Goal: Information Seeking & Learning: Learn about a topic

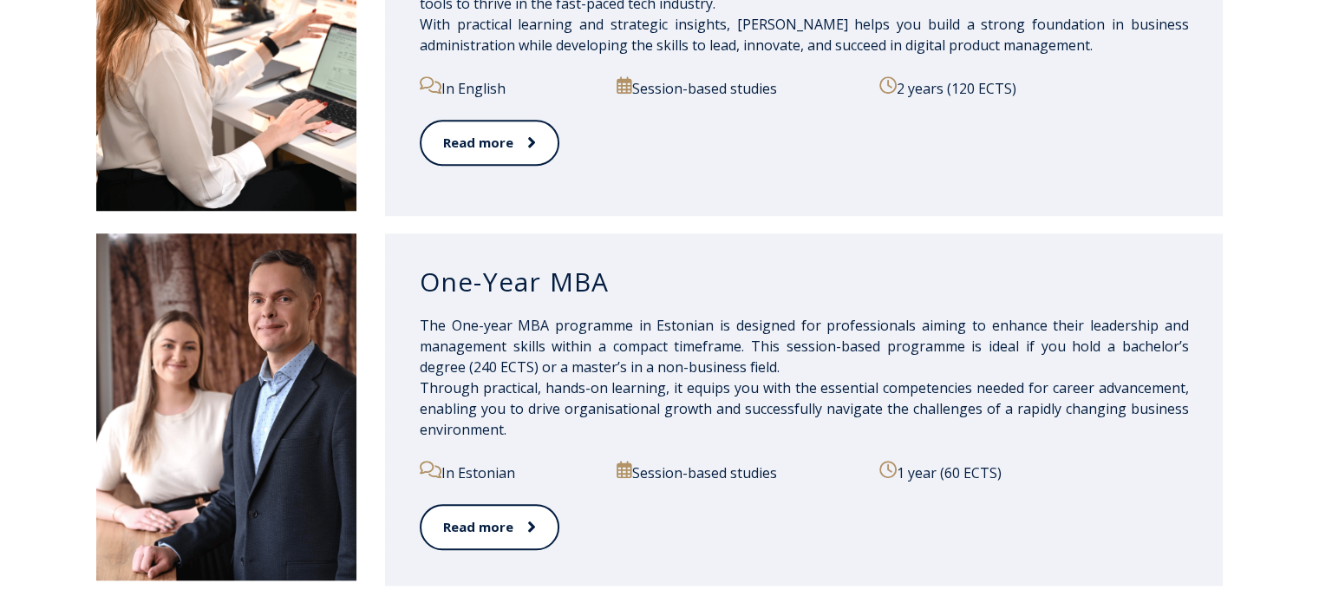
scroll to position [1473, 0]
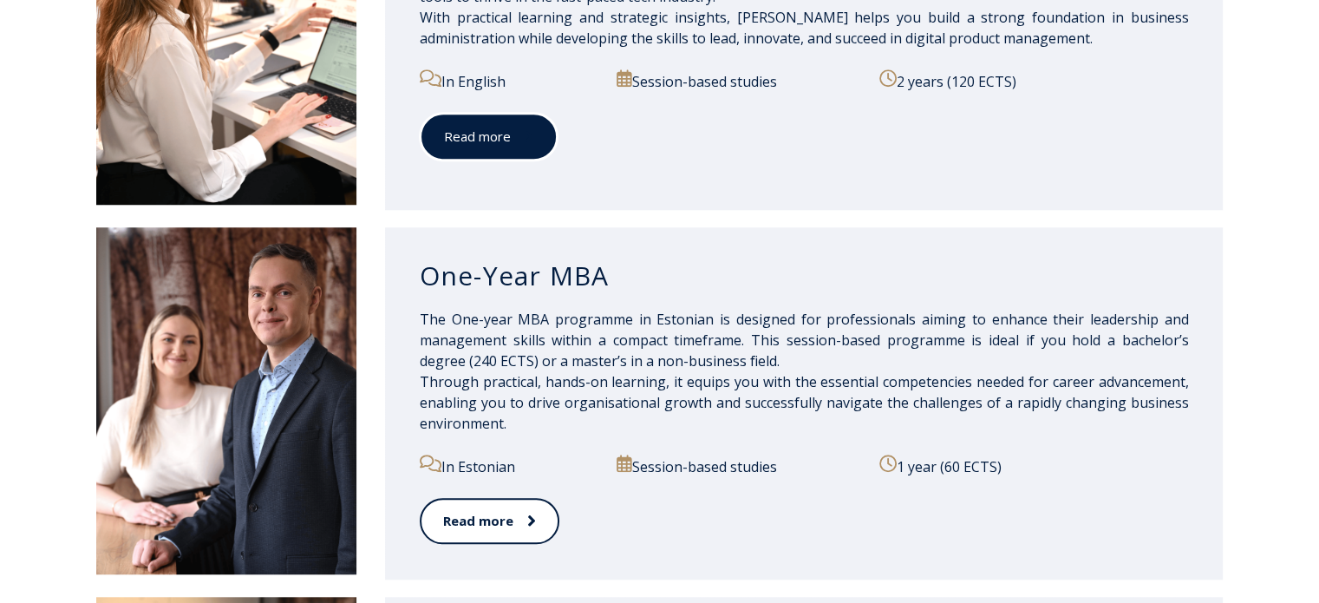
click at [512, 145] on span at bounding box center [522, 135] width 23 height 17
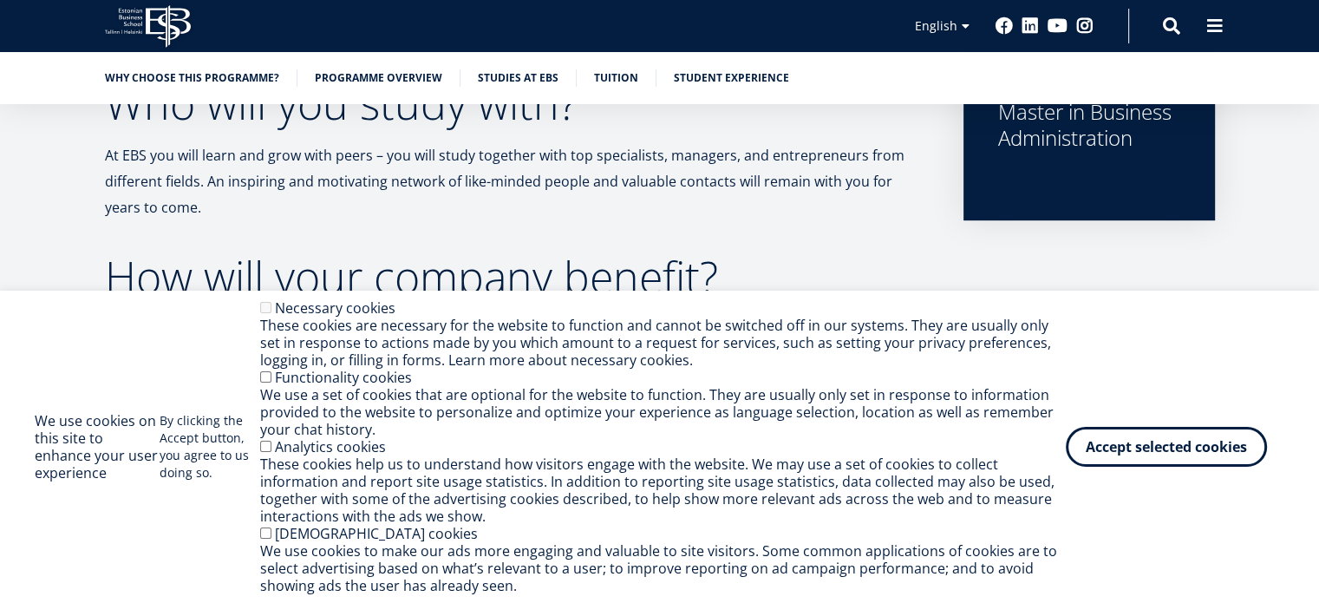
scroll to position [846, 0]
click at [1107, 458] on button "Accept selected cookies" at bounding box center [1166, 443] width 201 height 40
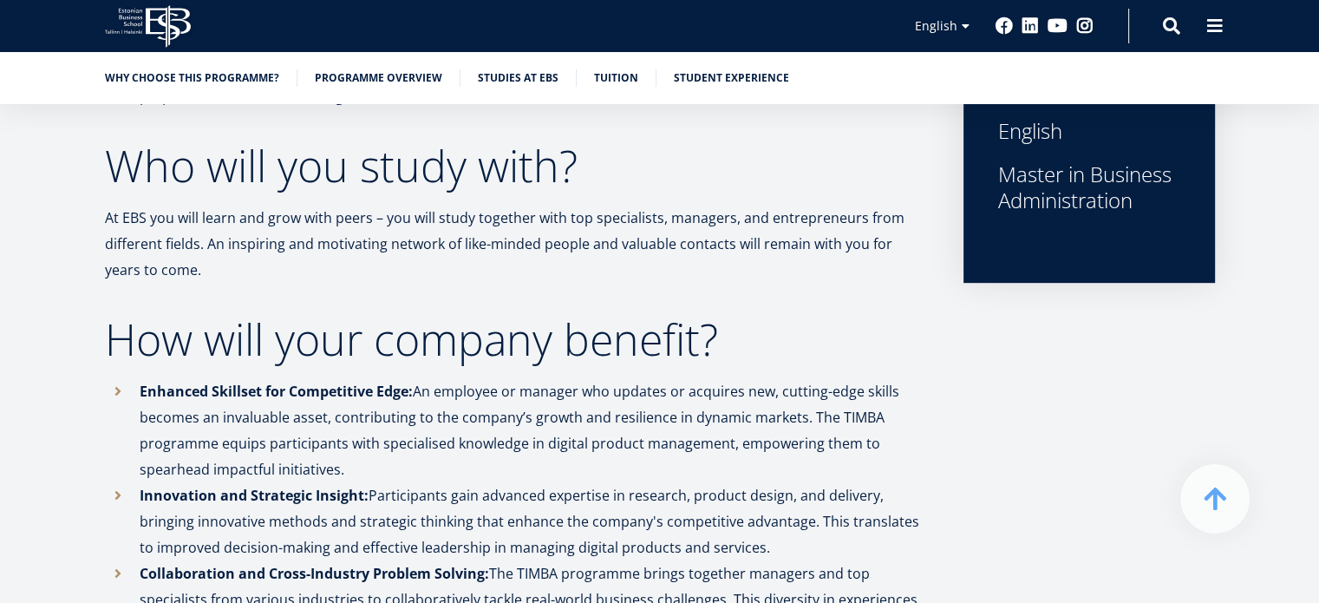
scroll to position [0, 0]
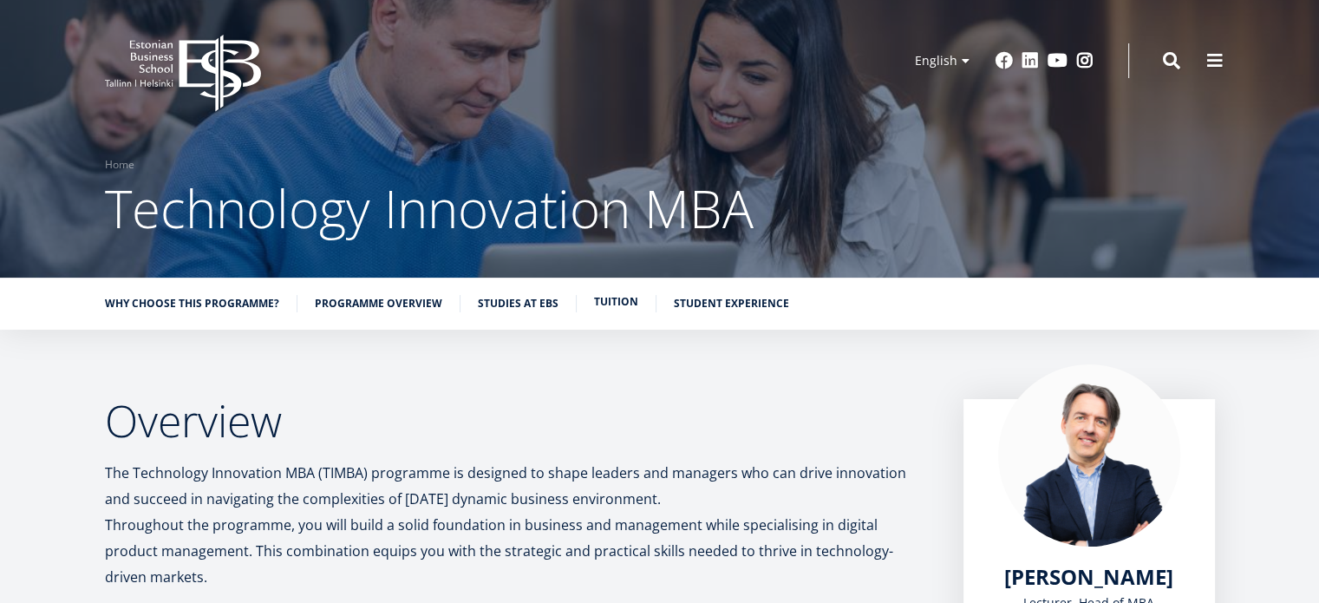
click at [610, 308] on link "Tuition" at bounding box center [616, 301] width 44 height 17
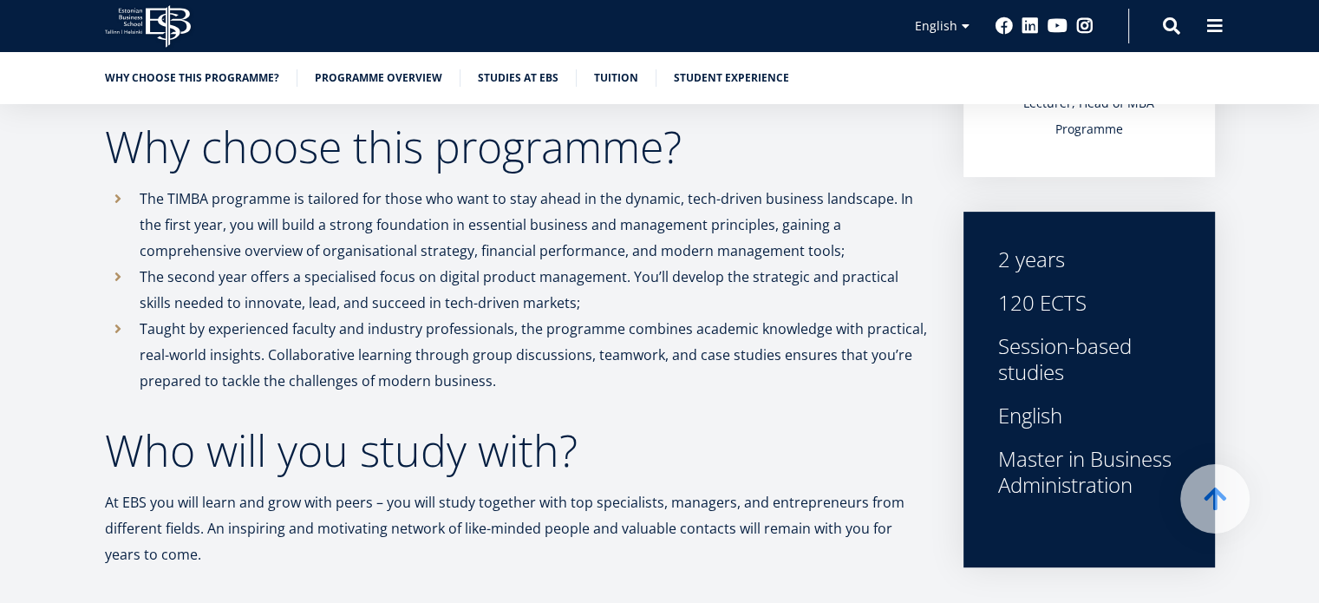
scroll to position [499, 0]
drag, startPoint x: 995, startPoint y: 254, endPoint x: 1070, endPoint y: 259, distance: 74.8
click at [1070, 259] on div "2 years 120 ECTS Session-based studies English Master in Business Administration" at bounding box center [1088, 390] width 251 height 356
copy div "2 years"
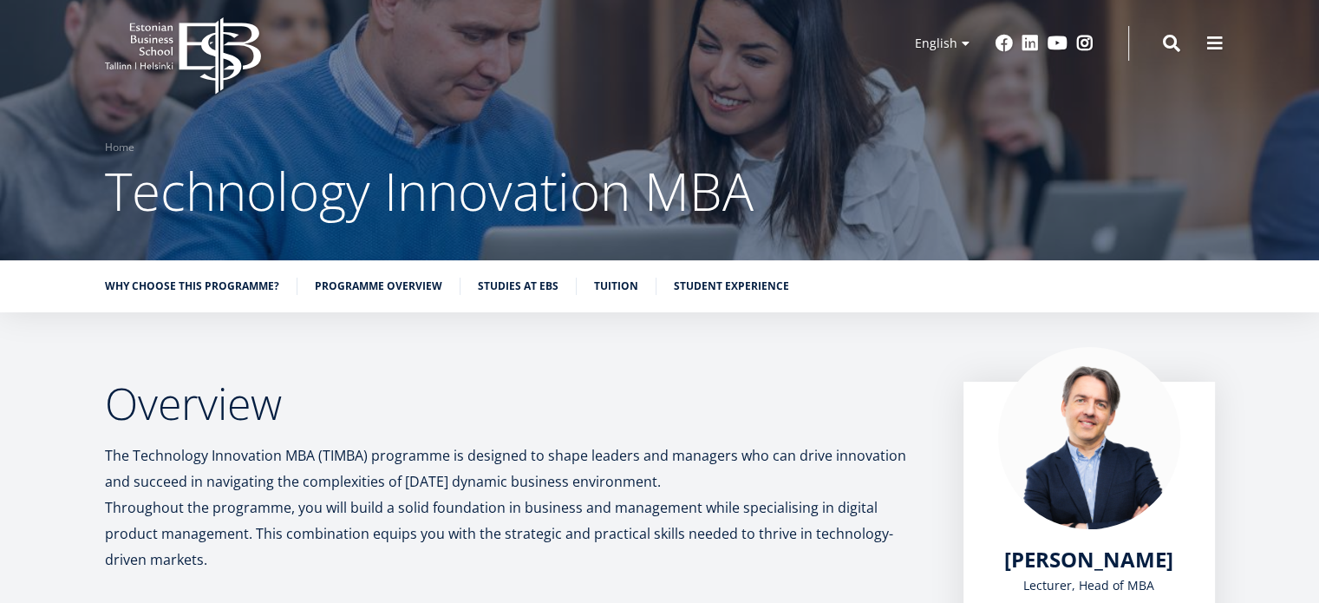
scroll to position [10, 0]
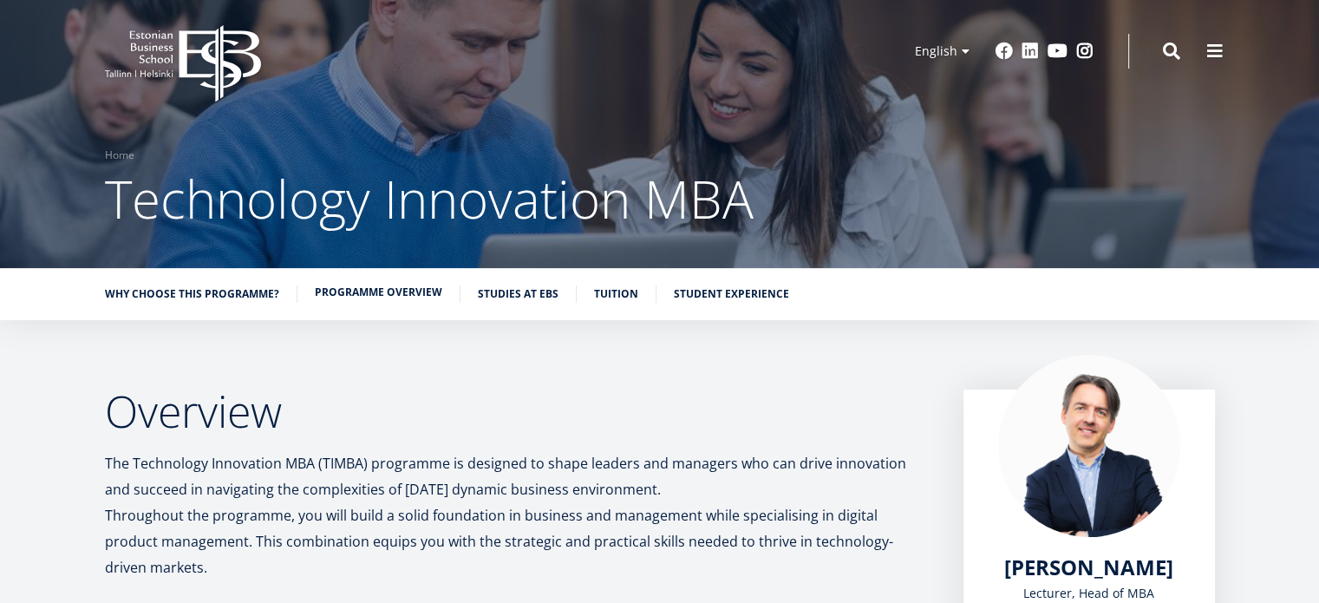
click at [350, 295] on link "Programme overview" at bounding box center [378, 292] width 127 height 17
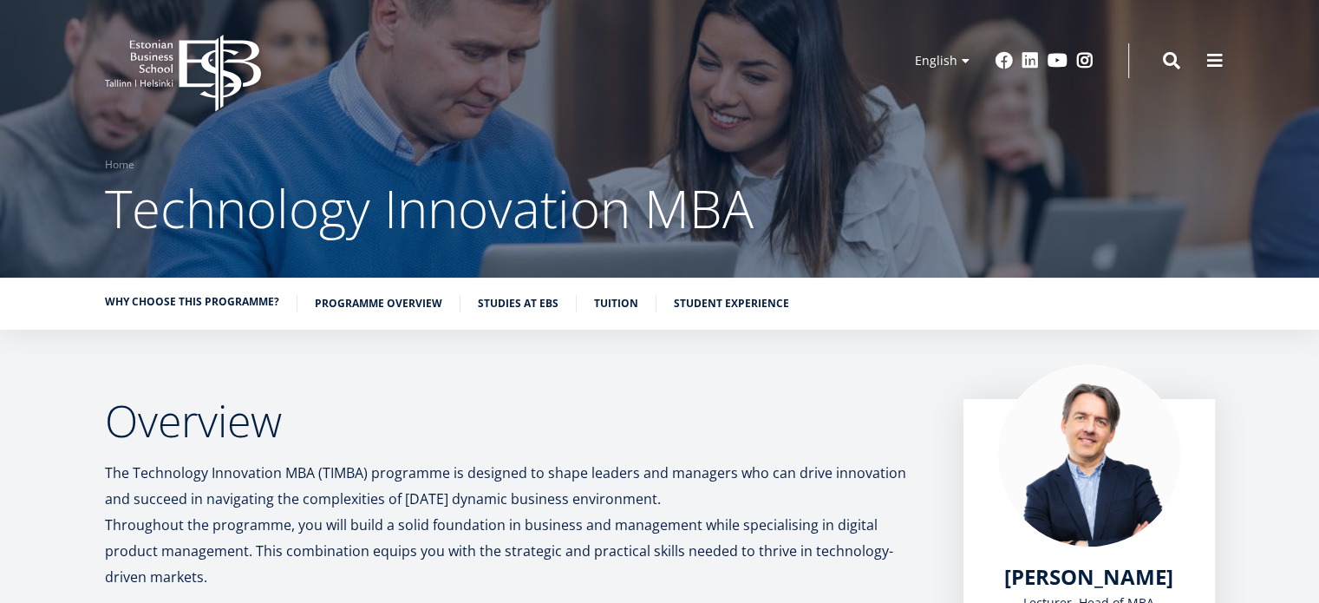
click at [232, 304] on link "Why choose this programme?" at bounding box center [192, 301] width 174 height 17
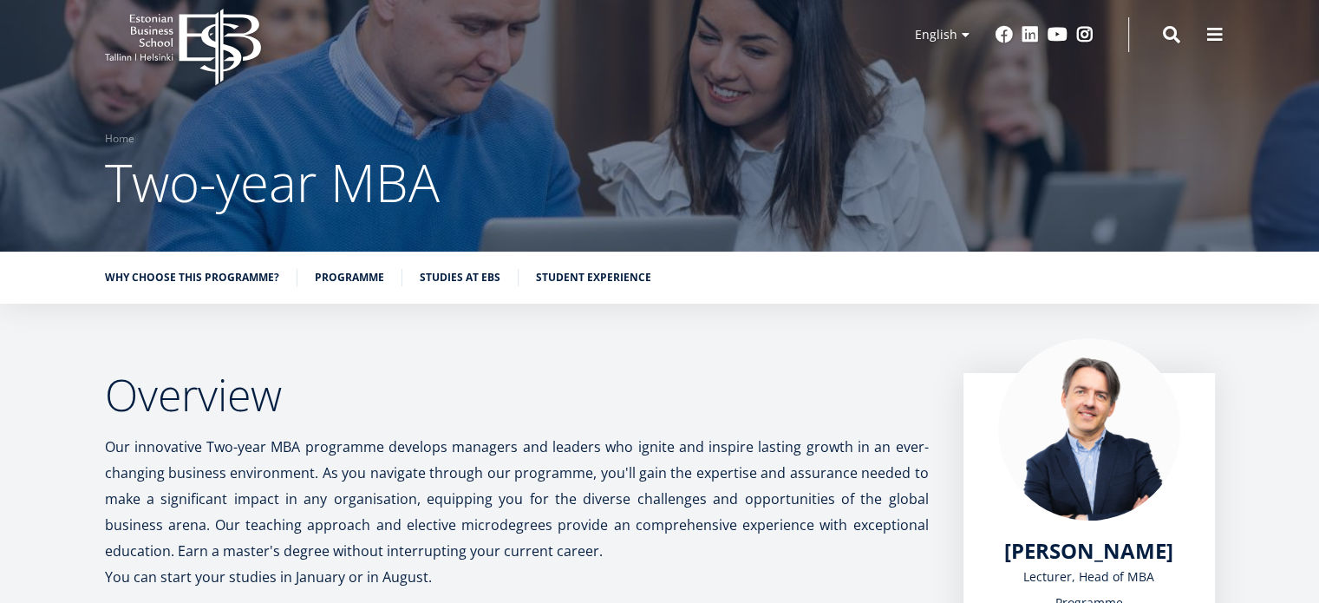
scroll to position [25, 0]
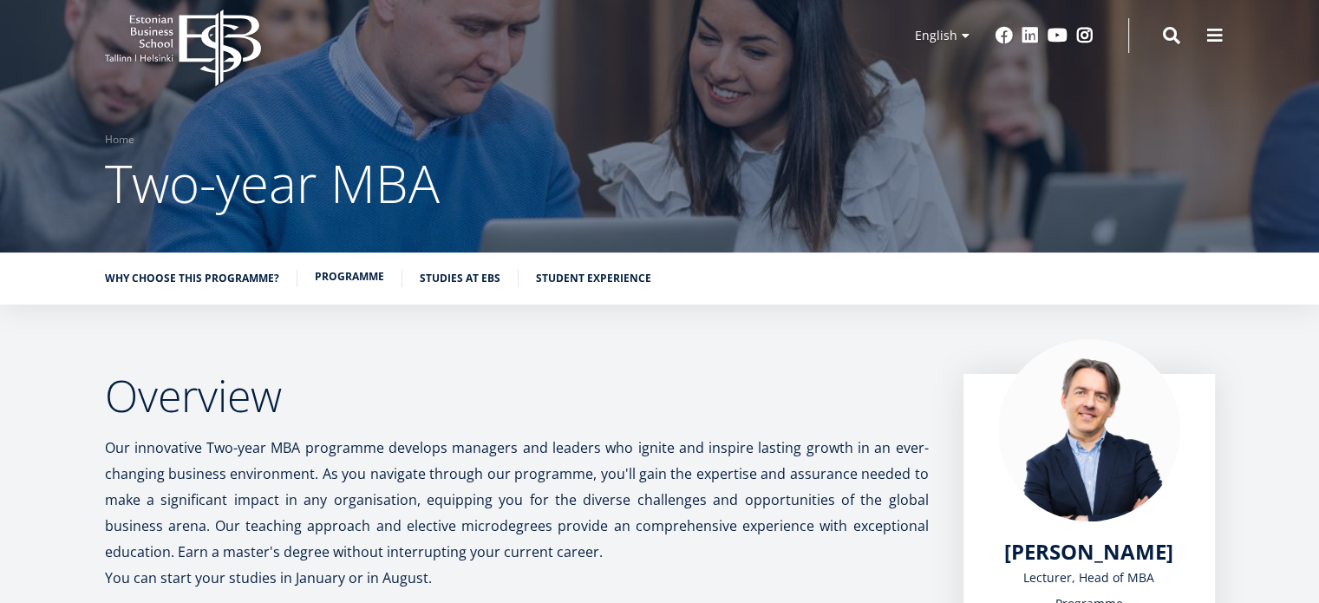
click at [332, 274] on link "Programme" at bounding box center [349, 276] width 69 height 17
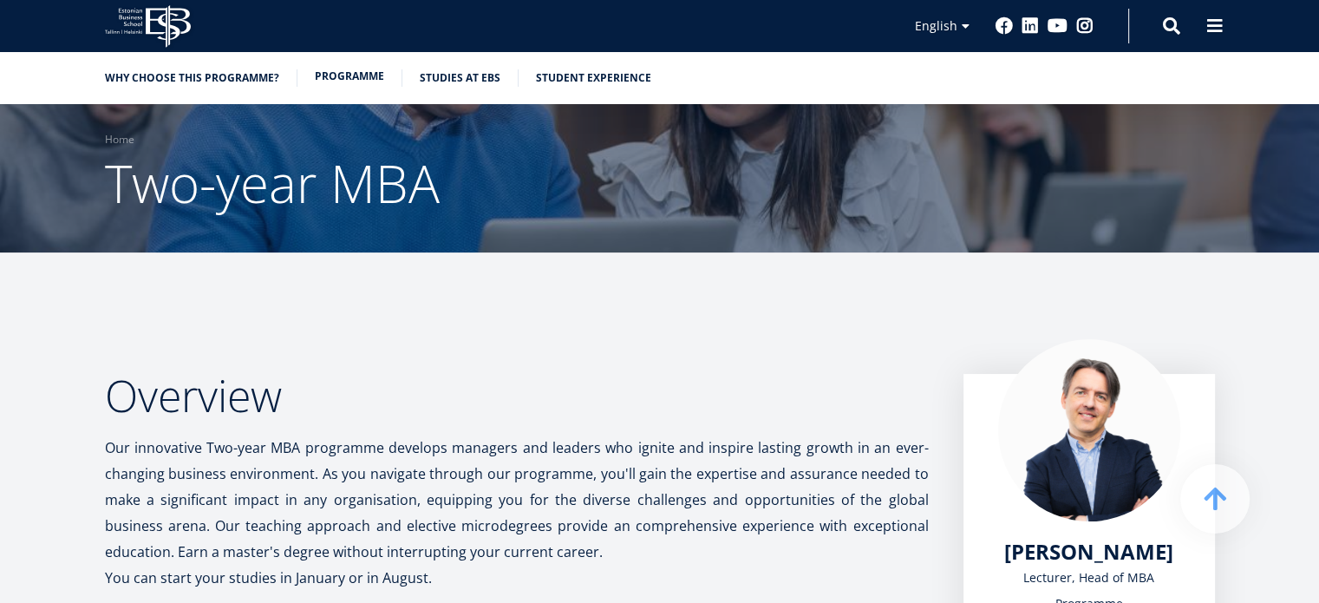
scroll to position [1491, 0]
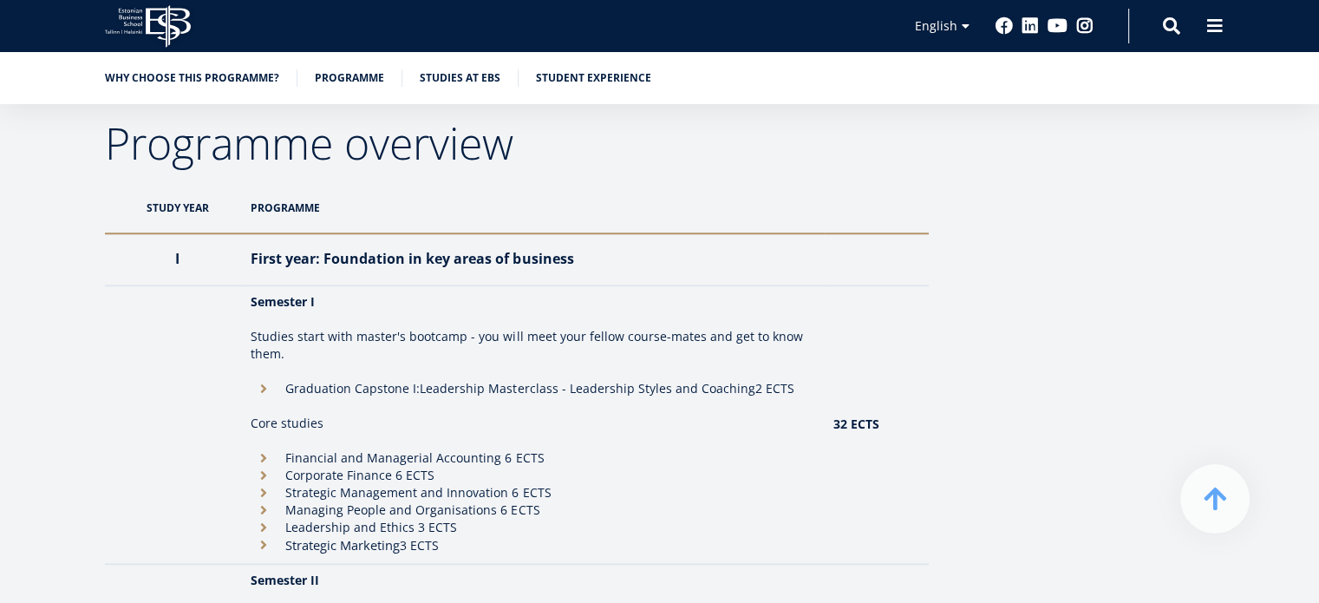
click at [878, 205] on th at bounding box center [877, 207] width 104 height 51
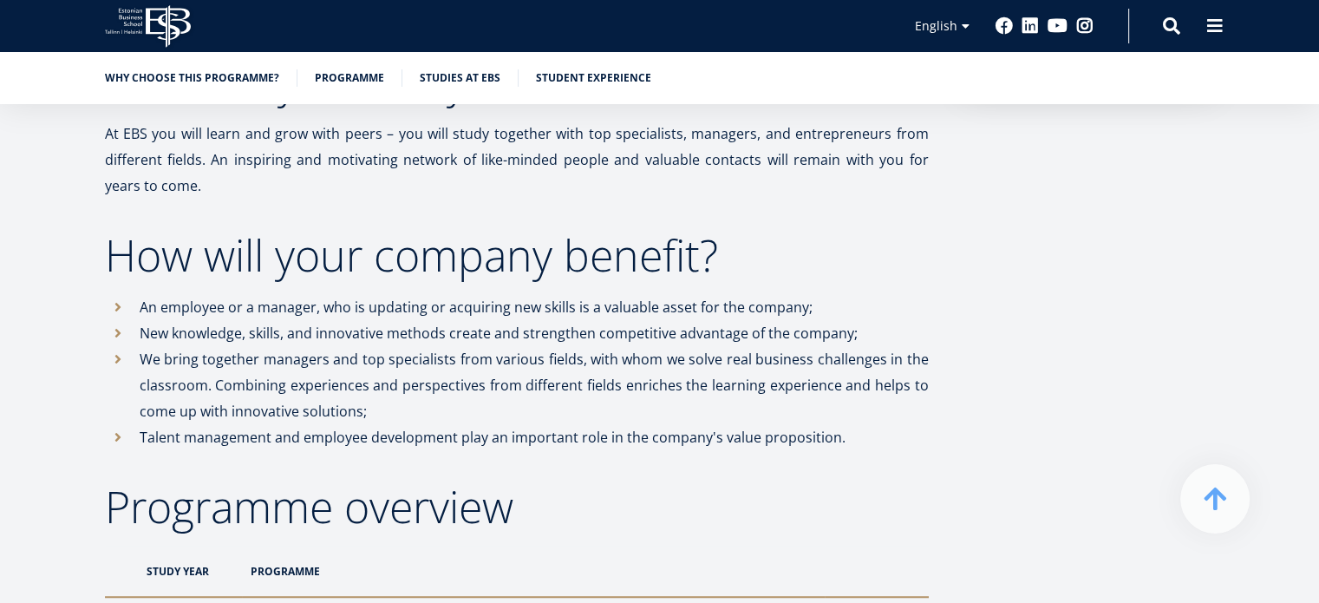
scroll to position [1095, 0]
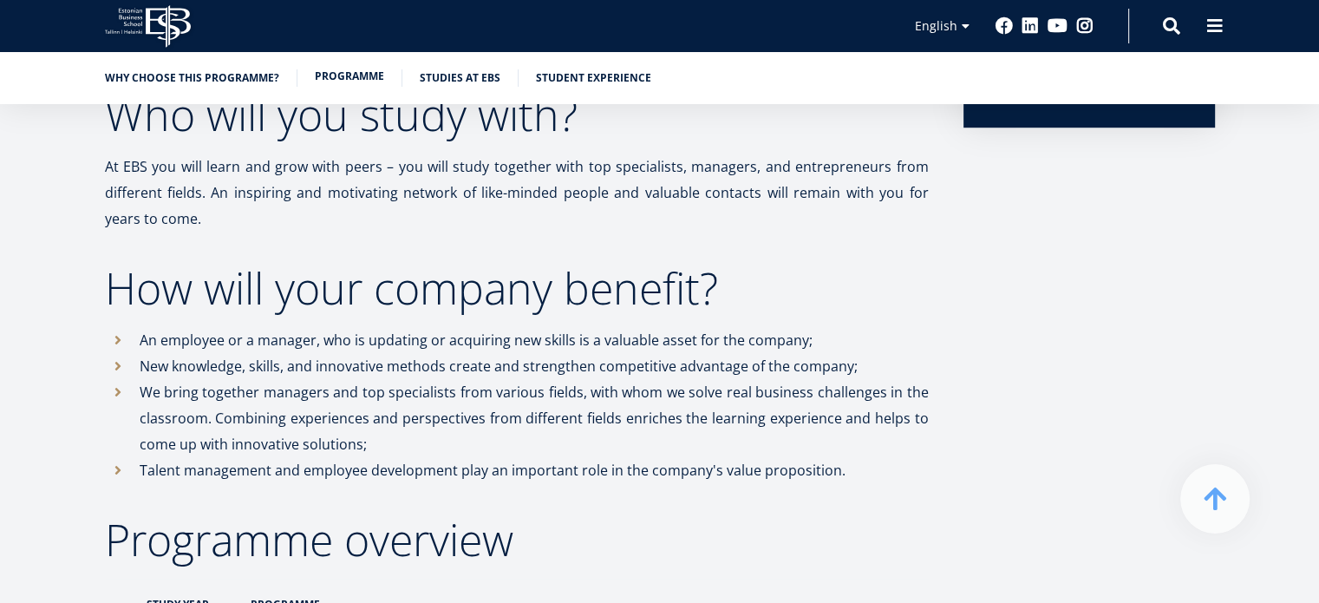
click at [326, 79] on link "Programme" at bounding box center [349, 76] width 69 height 17
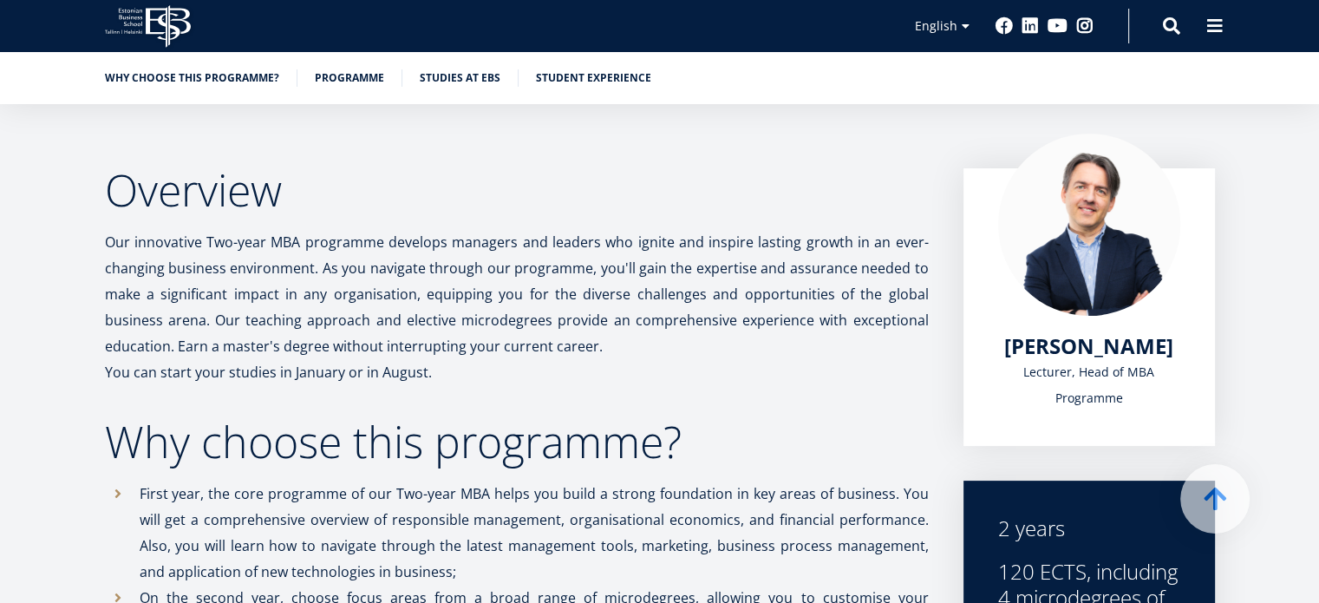
scroll to position [0, 0]
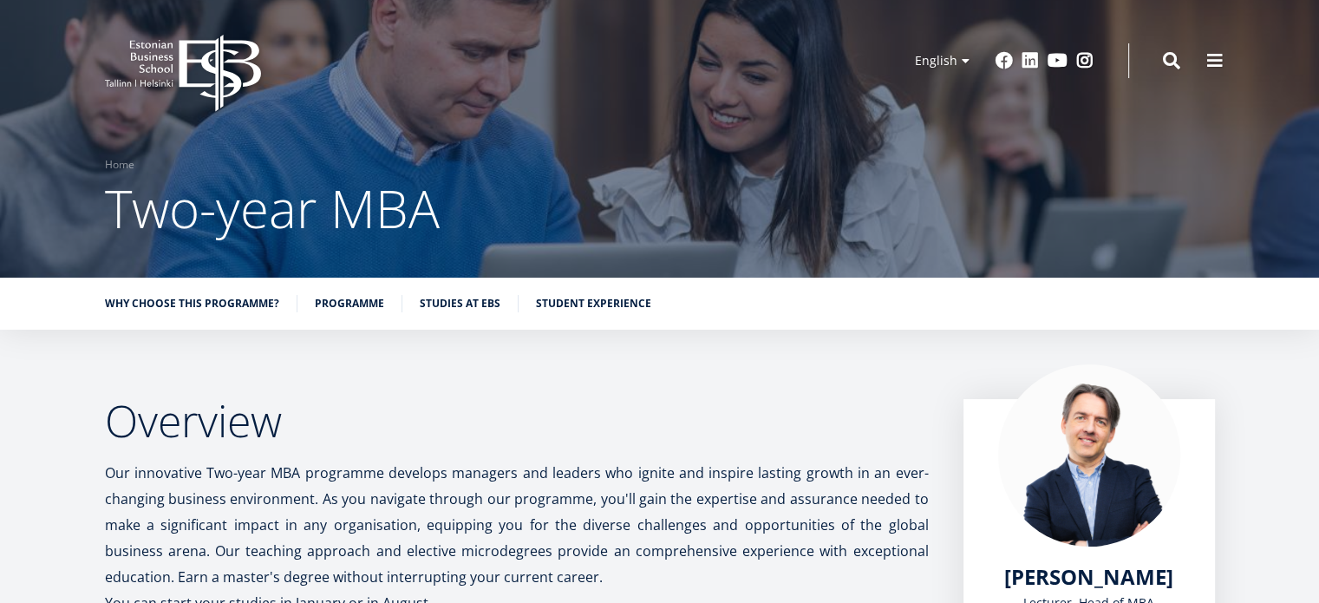
click at [305, 301] on ul "Why choose this programme? Programme Studies at EBS Student experience" at bounding box center [651, 308] width 1127 height 26
click at [347, 290] on div "Why choose this programme? Programme Studies at EBS Student experience" at bounding box center [659, 303] width 1319 height 52
click at [340, 313] on ul "Why choose this programme? Programme Studies at EBS Student experience" at bounding box center [651, 308] width 1127 height 26
click at [338, 297] on link "Programme" at bounding box center [349, 301] width 69 height 17
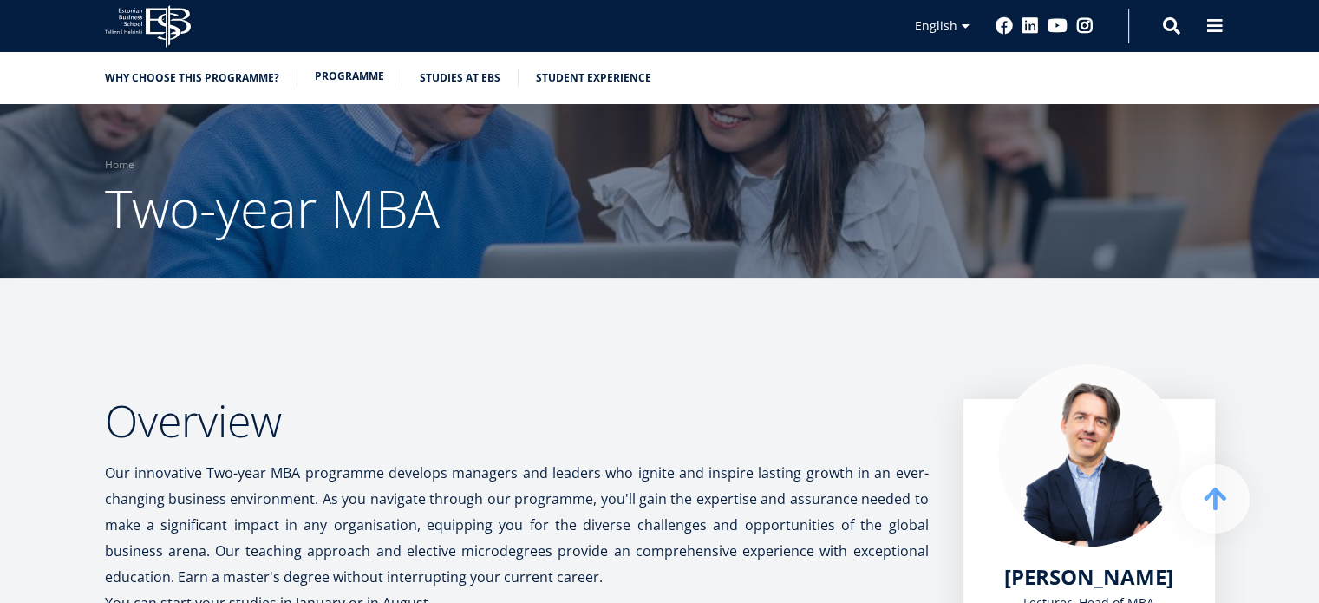
scroll to position [1491, 0]
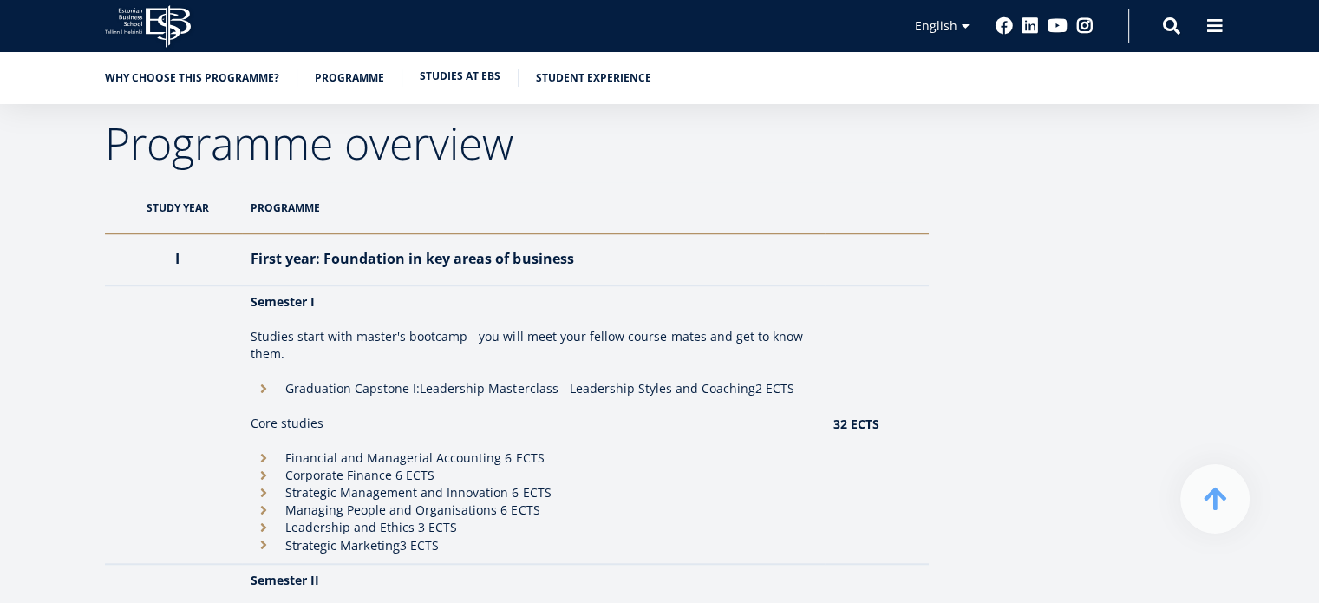
click at [448, 80] on link "Studies at EBS" at bounding box center [460, 76] width 81 height 17
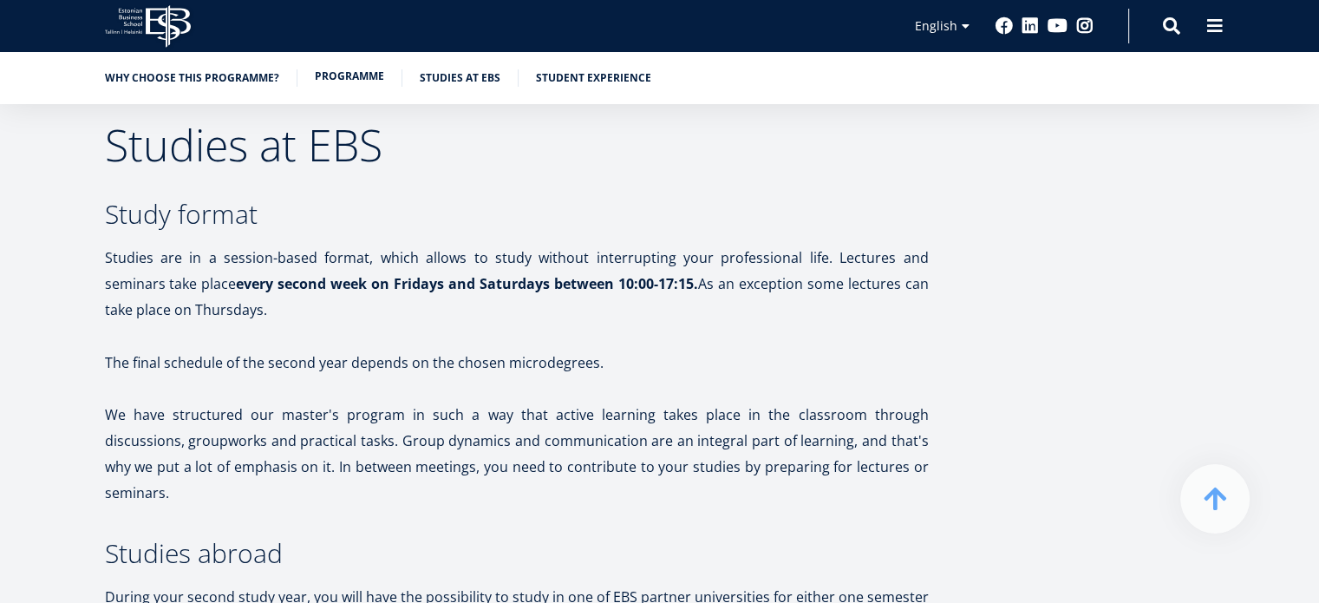
click at [357, 85] on li "Programme" at bounding box center [359, 77] width 88 height 17
click at [160, 34] on icon "EBS Logo Created with Sketch." at bounding box center [148, 26] width 86 height 42
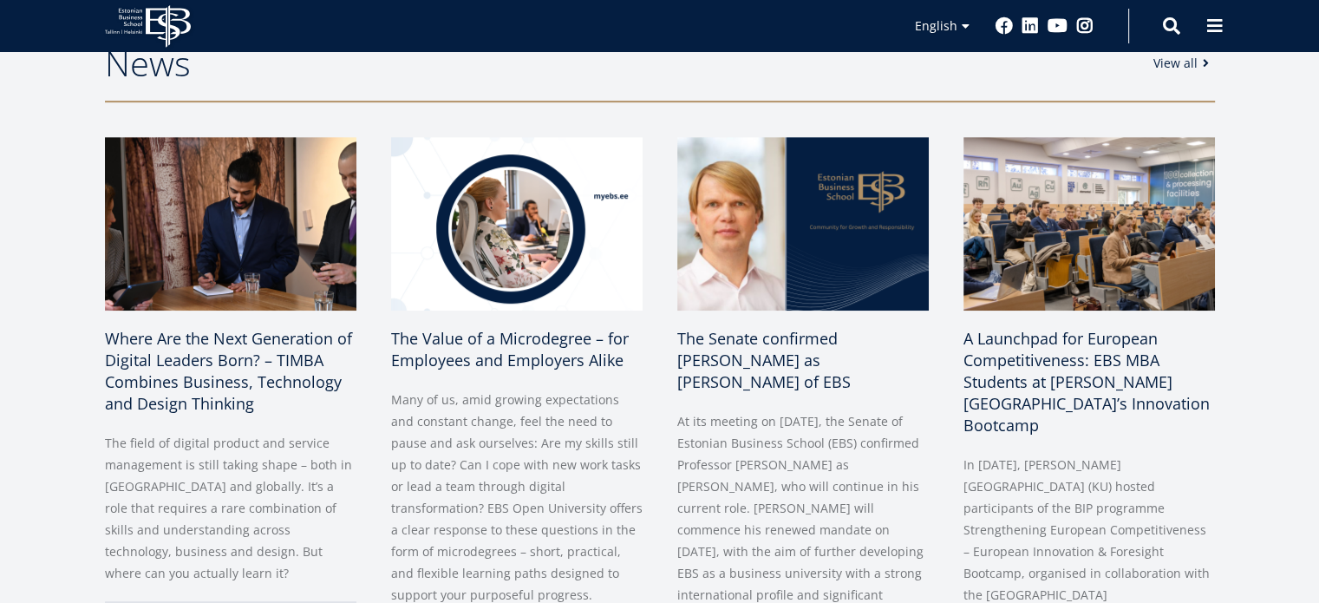
scroll to position [824, 0]
